Goal: Use online tool/utility: Utilize a website feature to perform a specific function

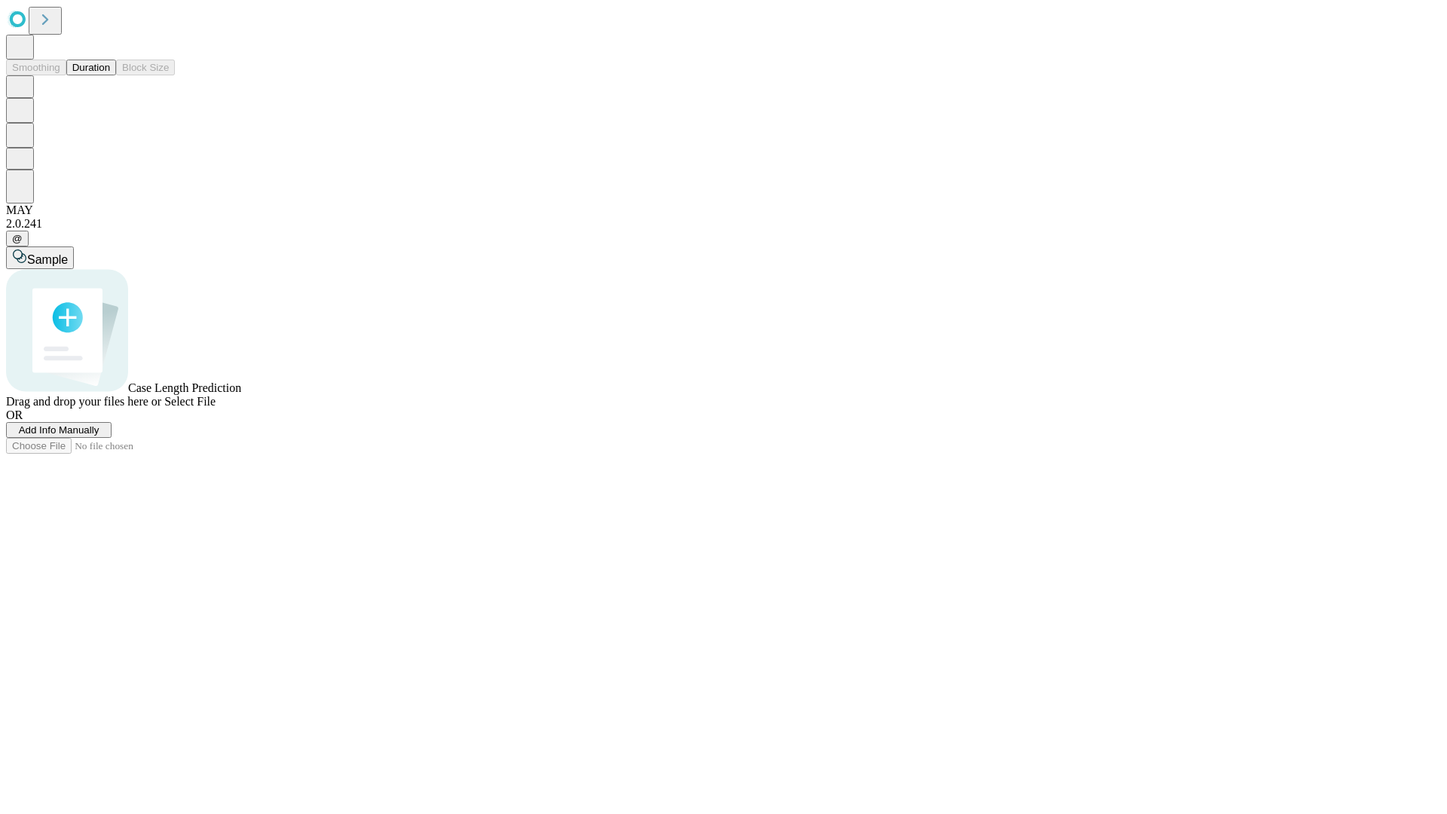
click at [110, 75] on button "Duration" at bounding box center [91, 68] width 50 height 16
click at [99, 436] on span "Add Info Manually" at bounding box center [59, 429] width 81 height 11
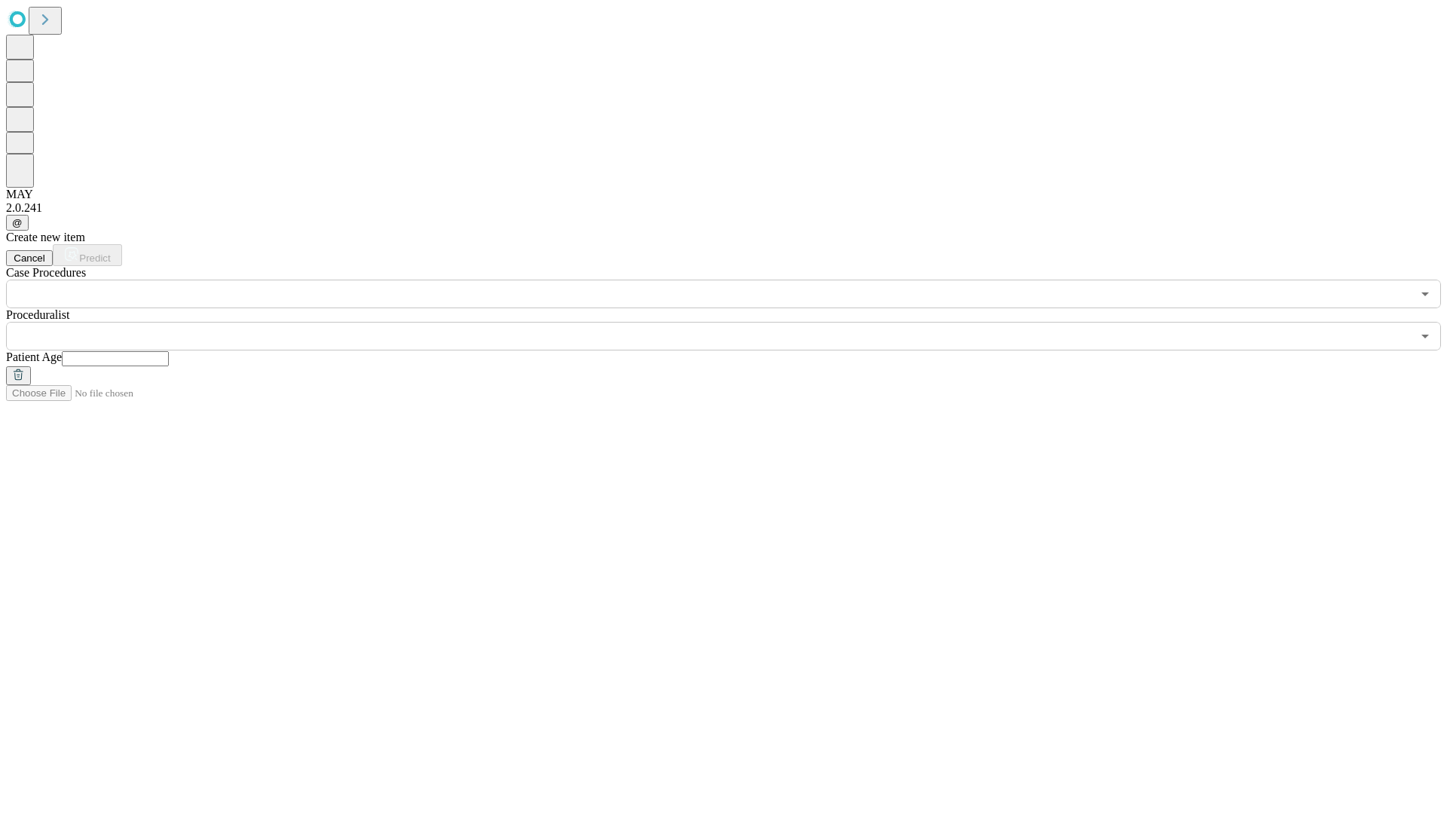
click at [169, 351] on input "text" at bounding box center [115, 358] width 107 height 15
type input "***"
click at [734, 322] on input "text" at bounding box center [709, 336] width 1406 height 29
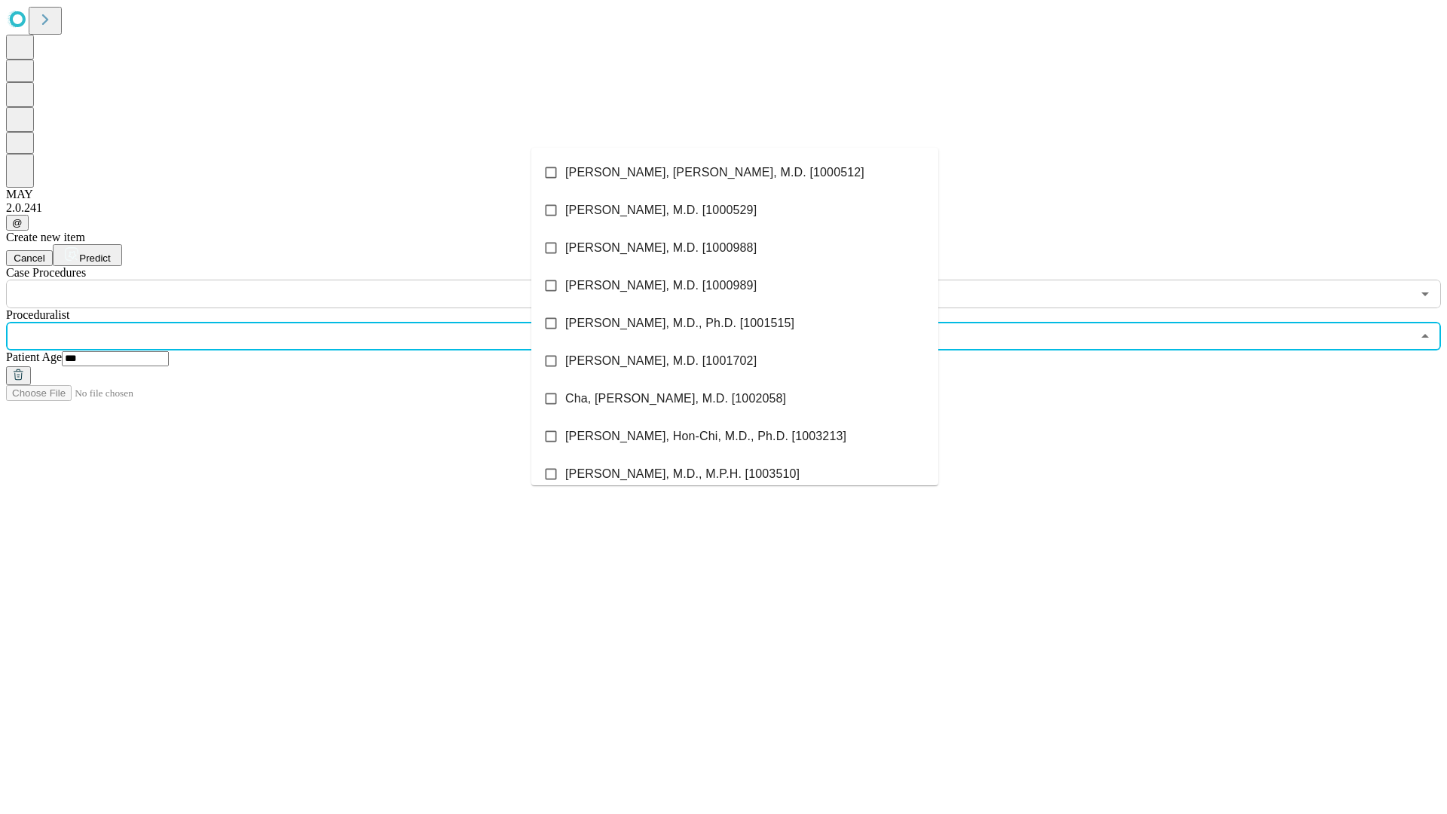
click at [735, 173] on li "[PERSON_NAME], [PERSON_NAME], M.D. [1000512]" at bounding box center [734, 173] width 407 height 38
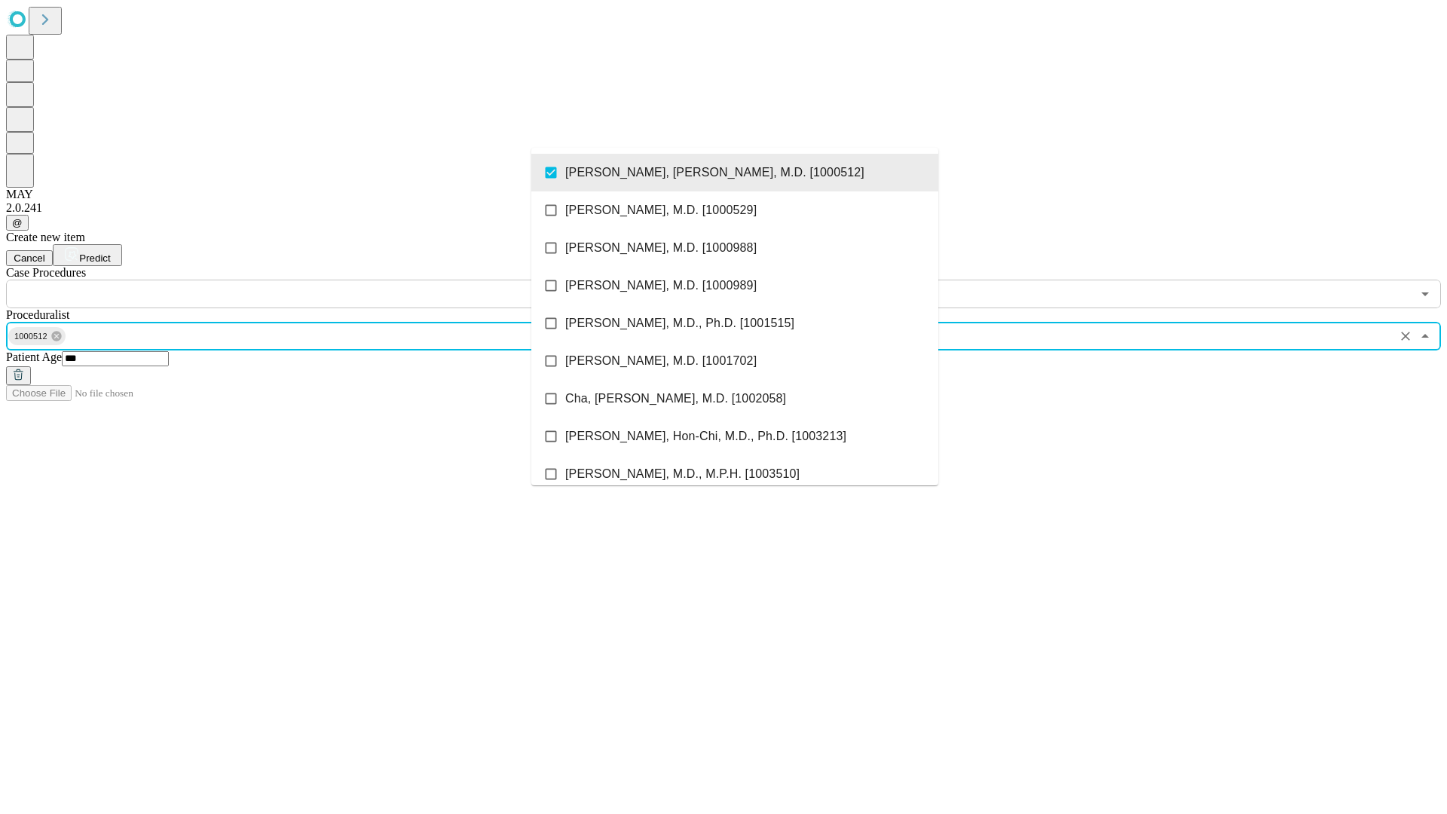
click at [317, 280] on input "text" at bounding box center [709, 294] width 1406 height 29
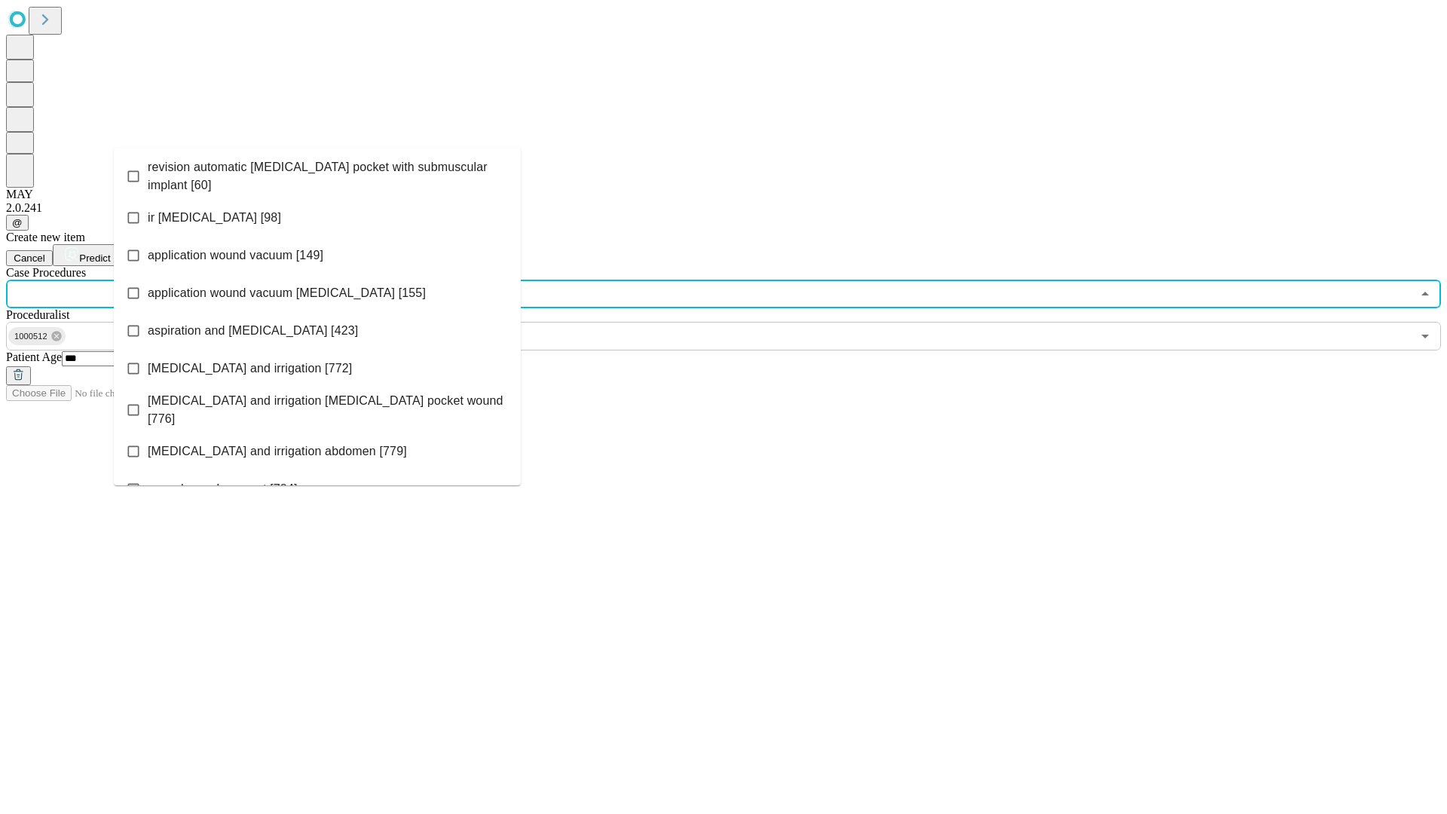
click at [317, 173] on span "revision automatic [MEDICAL_DATA] pocket with submuscular implant [60]" at bounding box center [328, 176] width 361 height 36
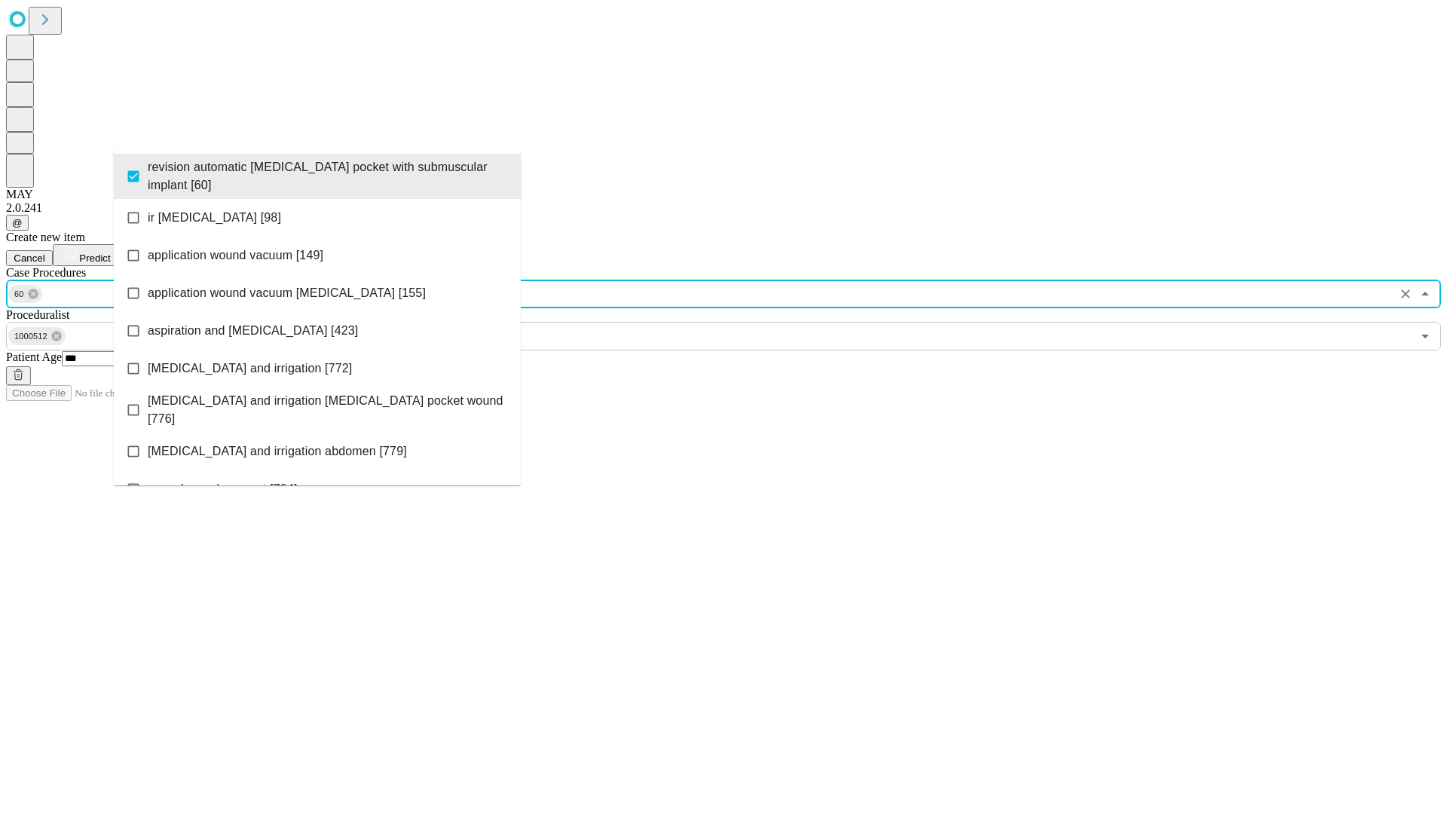
click at [110, 252] on span "Predict" at bounding box center [94, 257] width 31 height 11
